Goal: Task Accomplishment & Management: Use online tool/utility

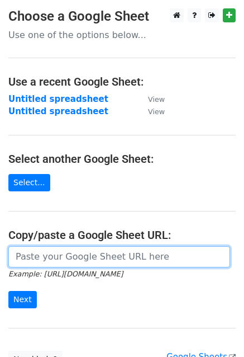
click at [29, 258] on input "url" at bounding box center [119, 256] width 222 height 21
paste input "https://docs.google.com/spreadsheets/d/1DNAySoF5MbMK2XPIiUsaCqqoUJHToEw3VZWFExg…"
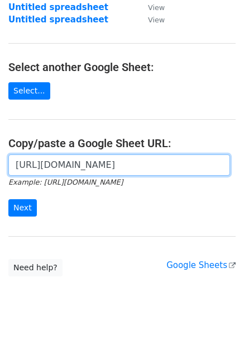
scroll to position [99, 0]
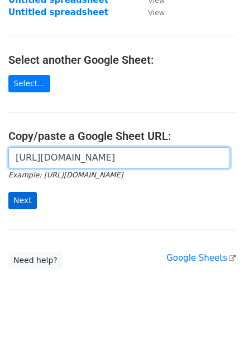
type input "https://docs.google.com/spreadsheets/d/1DNAySoF5MbMK2XPIiUsaCqqoUJHToEw3VZWFExg…"
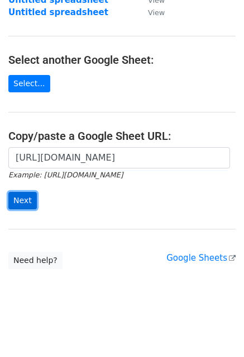
click at [25, 202] on input "Next" at bounding box center [22, 200] width 29 height 17
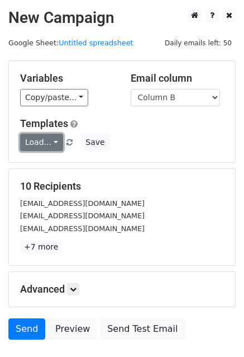
click at [40, 147] on link "Load..." at bounding box center [41, 142] width 43 height 17
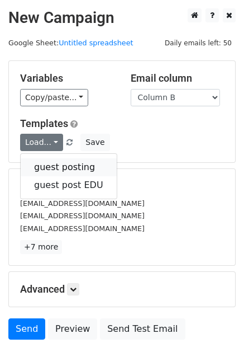
click at [57, 167] on link "guest posting" at bounding box center [69, 167] width 96 height 18
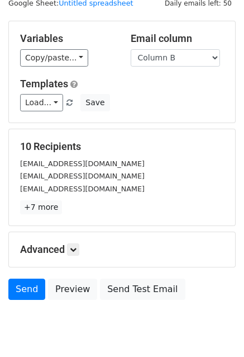
scroll to position [76, 0]
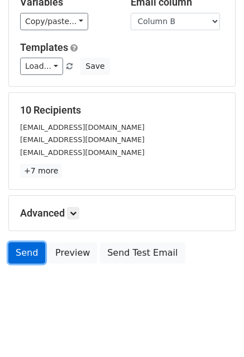
click at [9, 251] on link "Send" at bounding box center [26, 252] width 37 height 21
